Goal: Check status: Check status

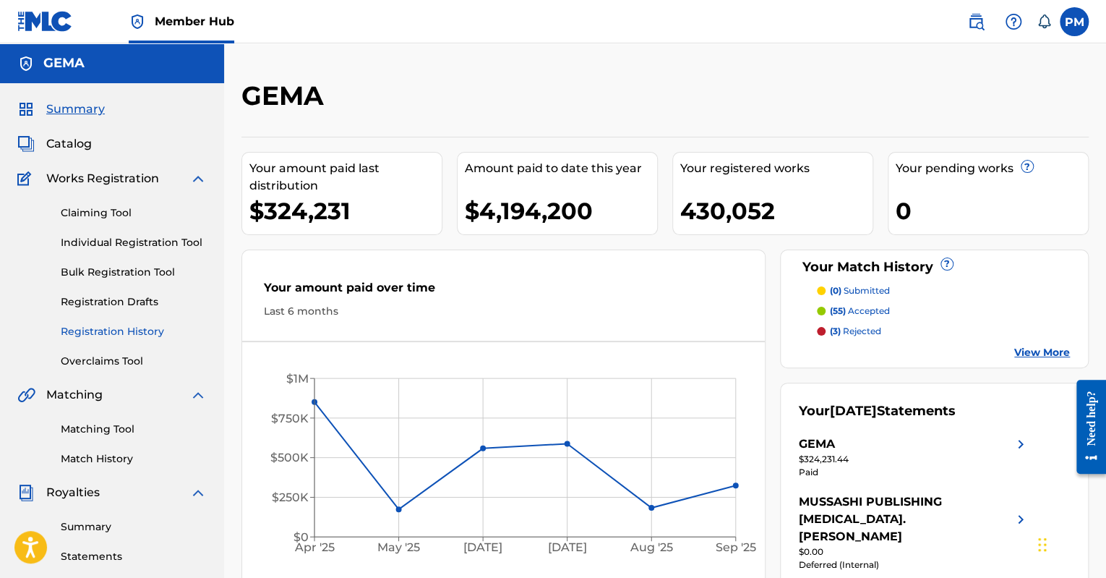
click at [119, 336] on link "Registration History" at bounding box center [134, 331] width 146 height 15
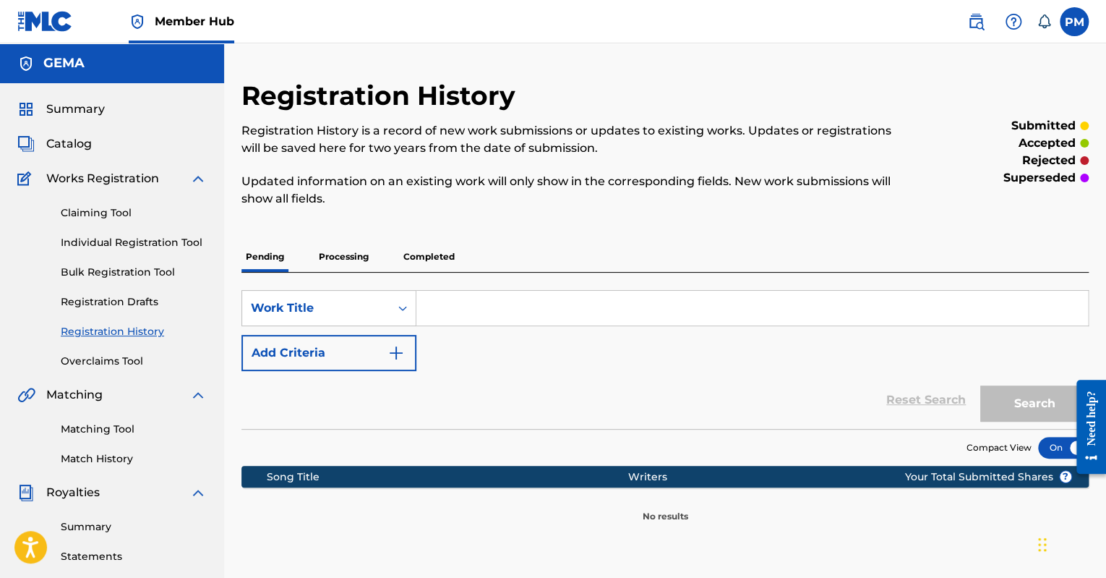
click at [327, 263] on p "Processing" at bounding box center [344, 257] width 59 height 30
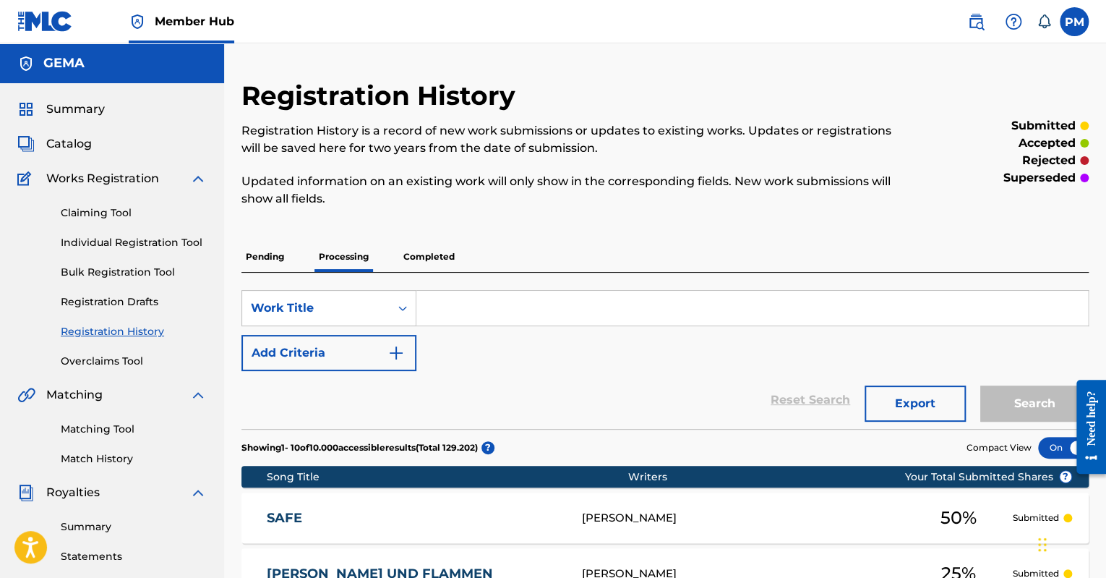
click at [61, 98] on div "Summary Catalog Works Registration Claiming Tool Individual Registration Tool B…" at bounding box center [112, 455] width 224 height 744
click at [72, 106] on span "Summary" at bounding box center [75, 109] width 59 height 17
